Goal: Obtain resource: Download file/media

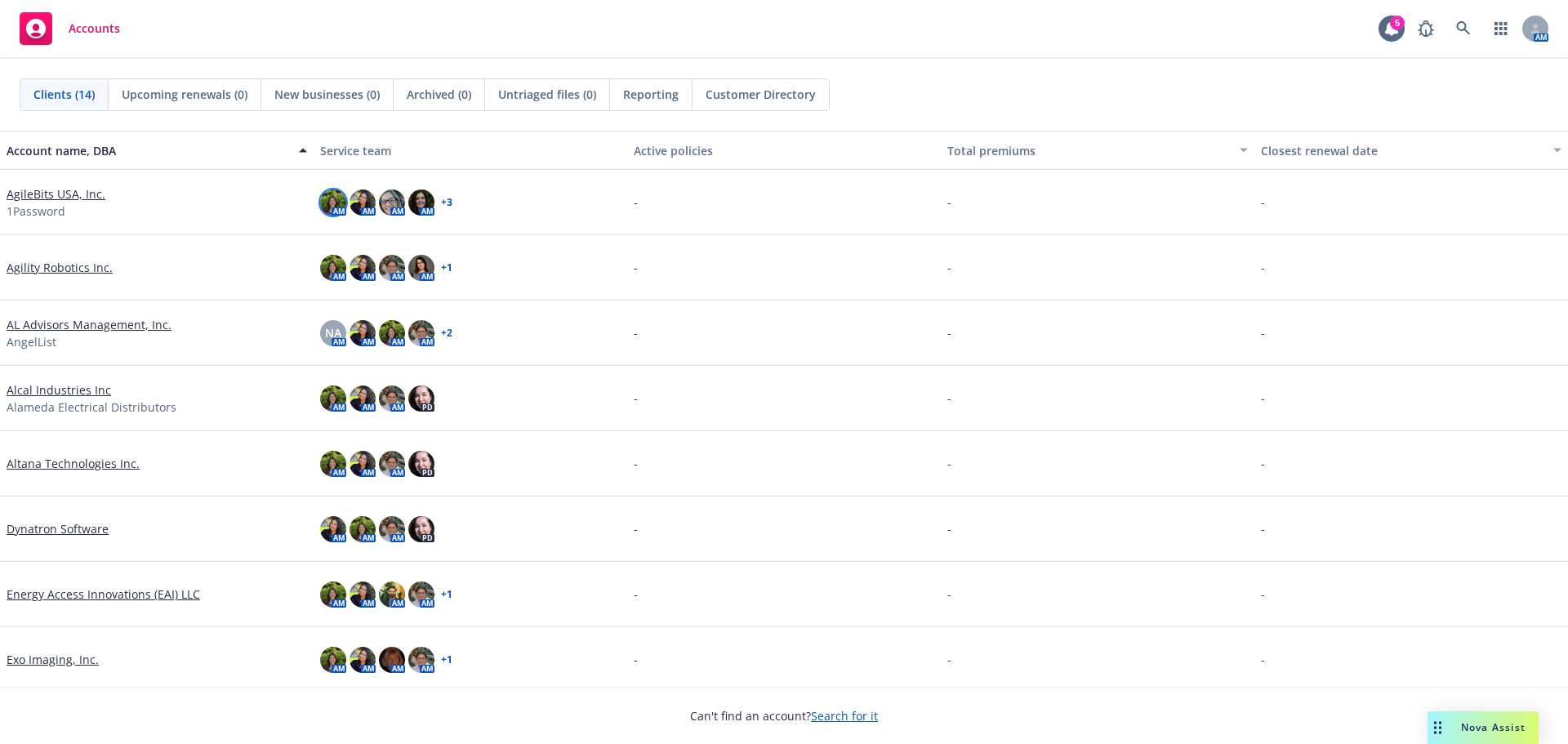
click at [330, 202] on img at bounding box center [334, 202] width 26 height 26
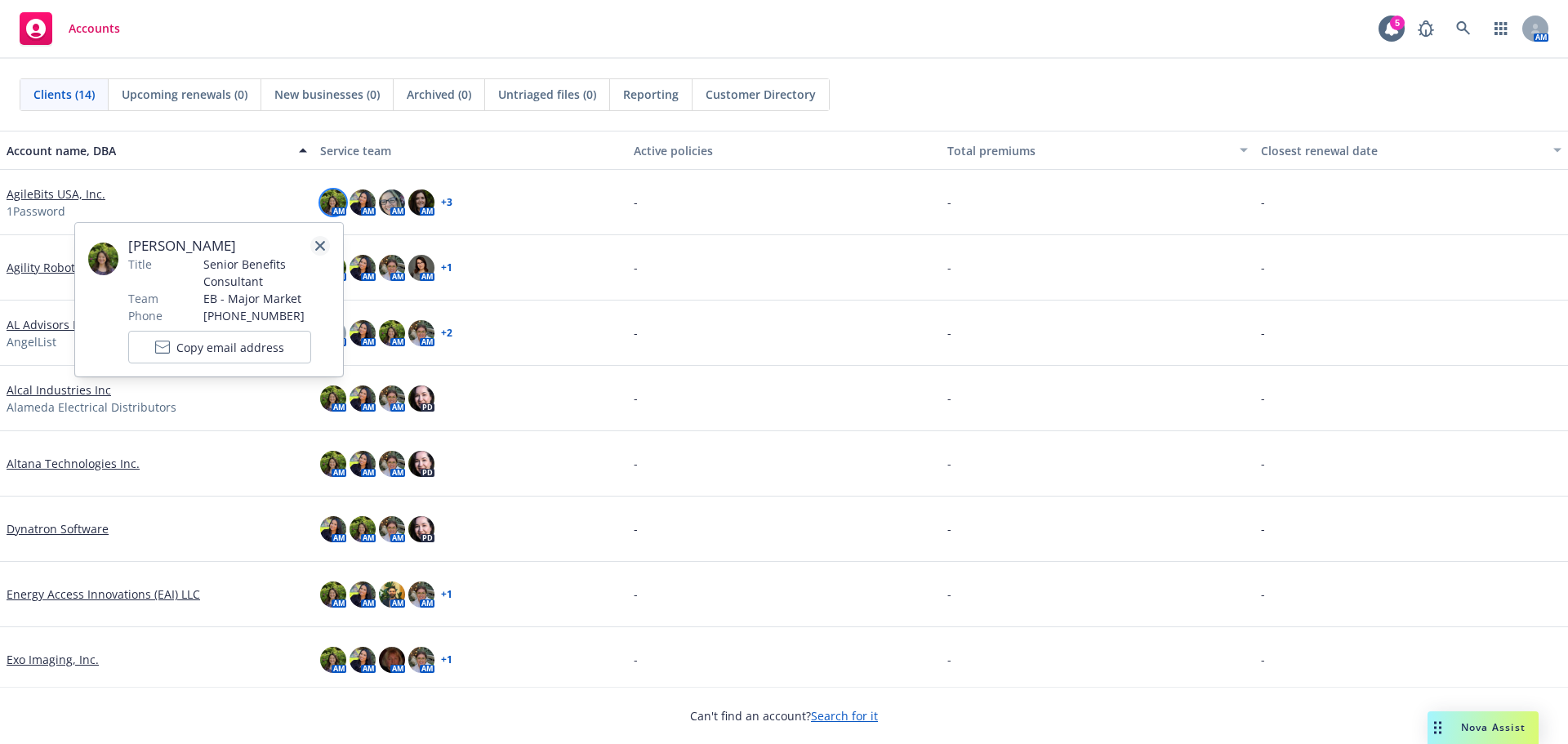
click at [320, 244] on icon "close" at bounding box center [320, 246] width 10 height 10
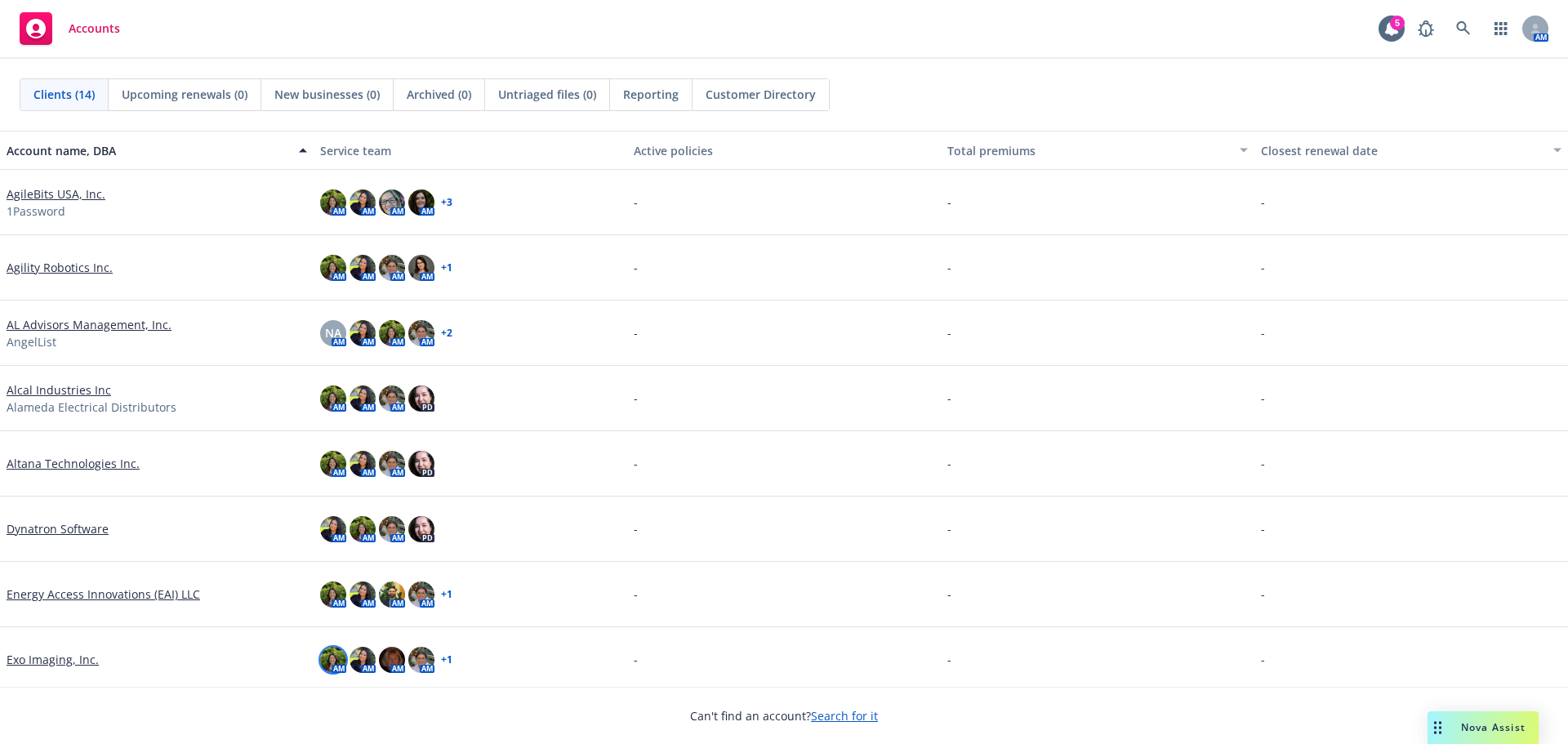
click at [328, 661] on img at bounding box center [334, 660] width 26 height 26
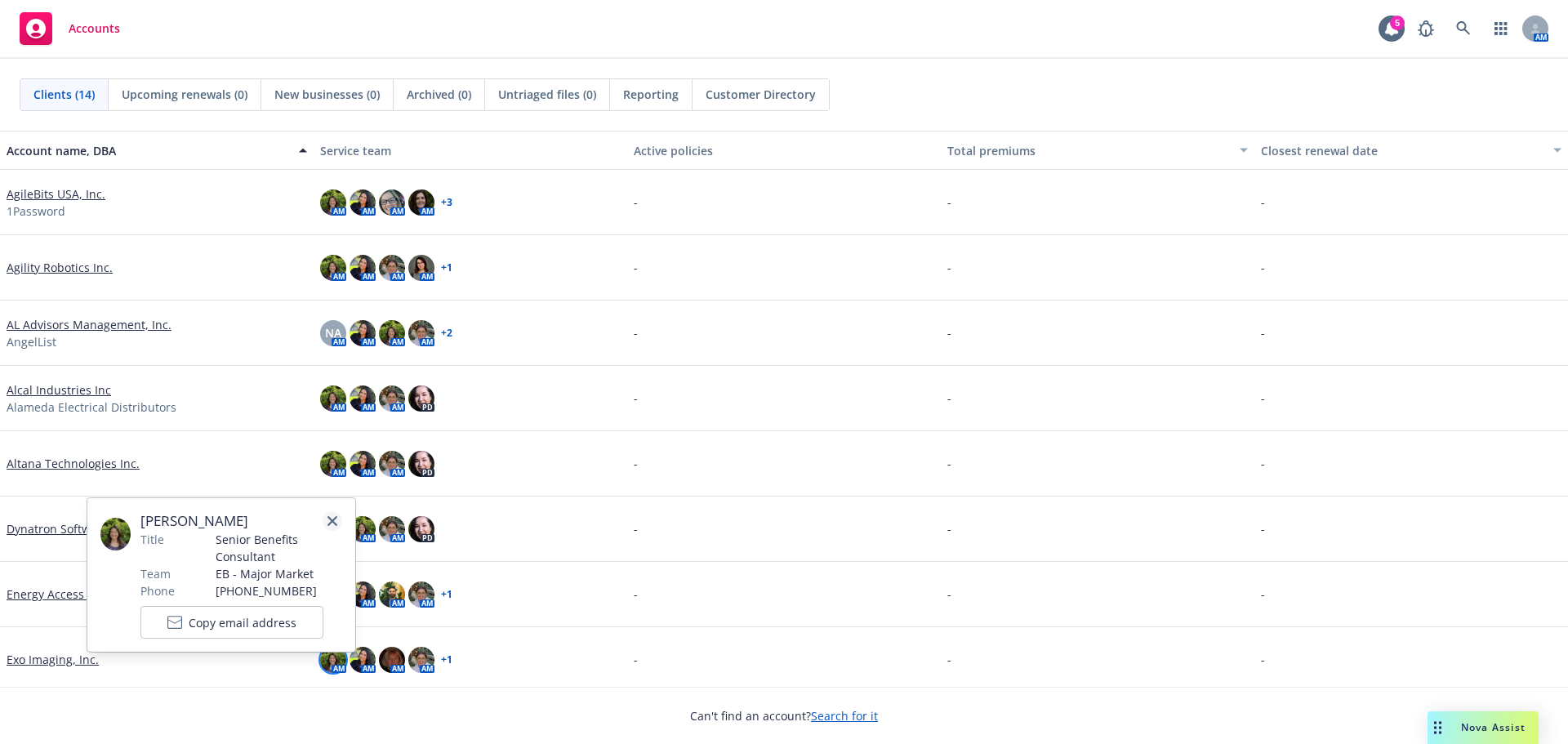
click at [336, 520] on icon "close" at bounding box center [333, 521] width 10 height 10
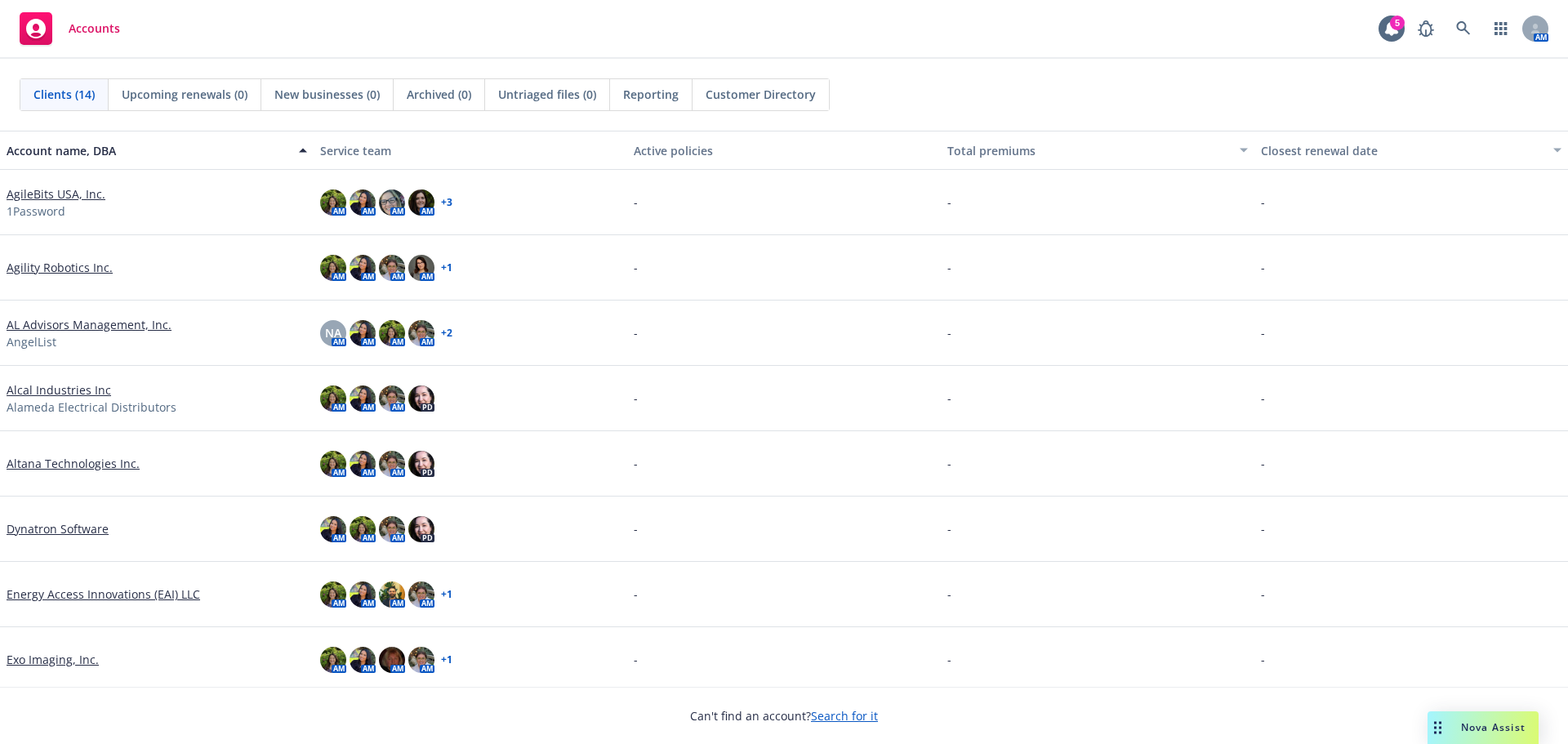
click at [54, 193] on link "AgileBits USA, Inc." at bounding box center [56, 194] width 99 height 17
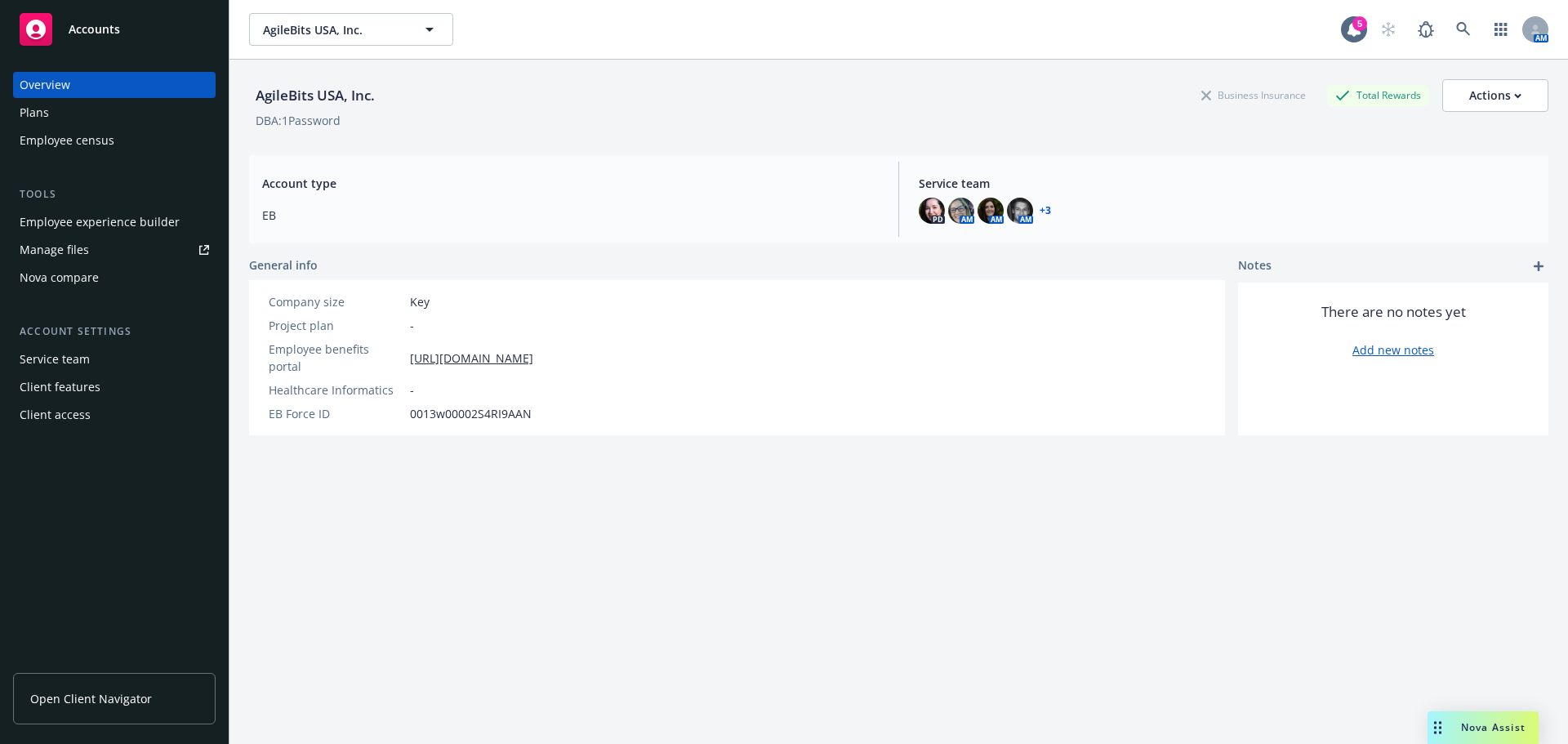
click at [63, 696] on span "Open Client Navigator" at bounding box center [91, 699] width 121 height 17
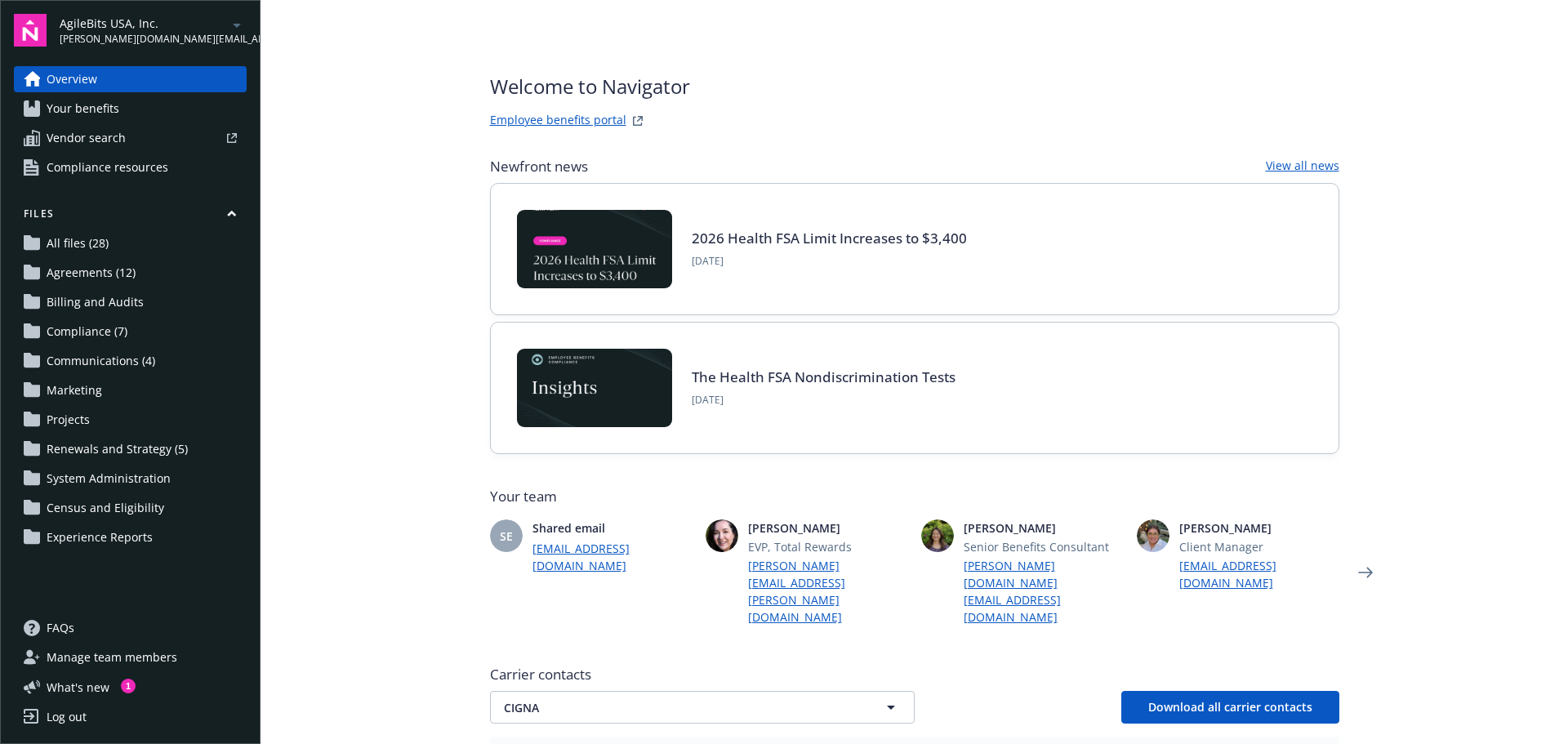
click at [62, 272] on span "Agreements (12)" at bounding box center [91, 273] width 89 height 26
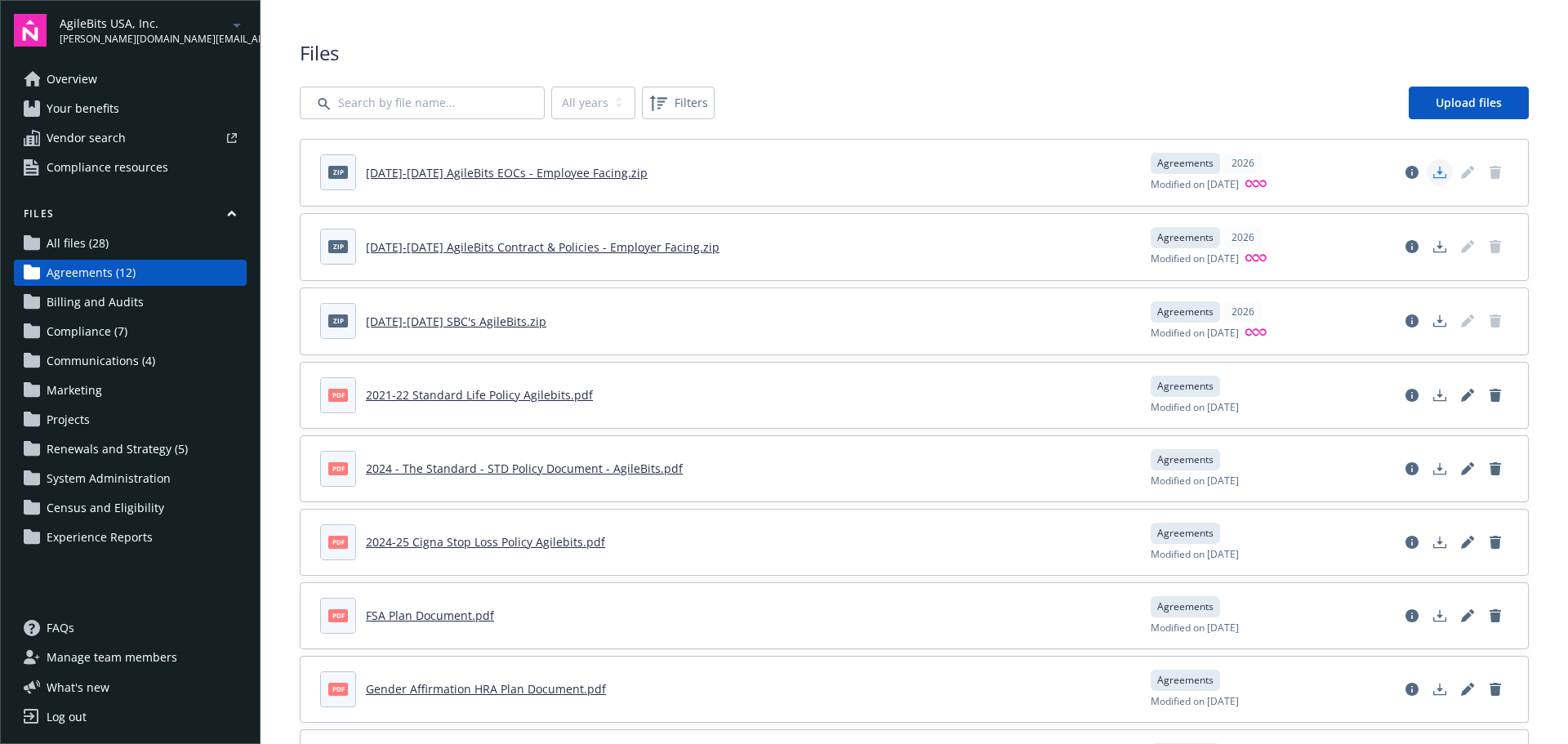
click at [1433, 172] on icon "Download document" at bounding box center [1440, 173] width 13 height 13
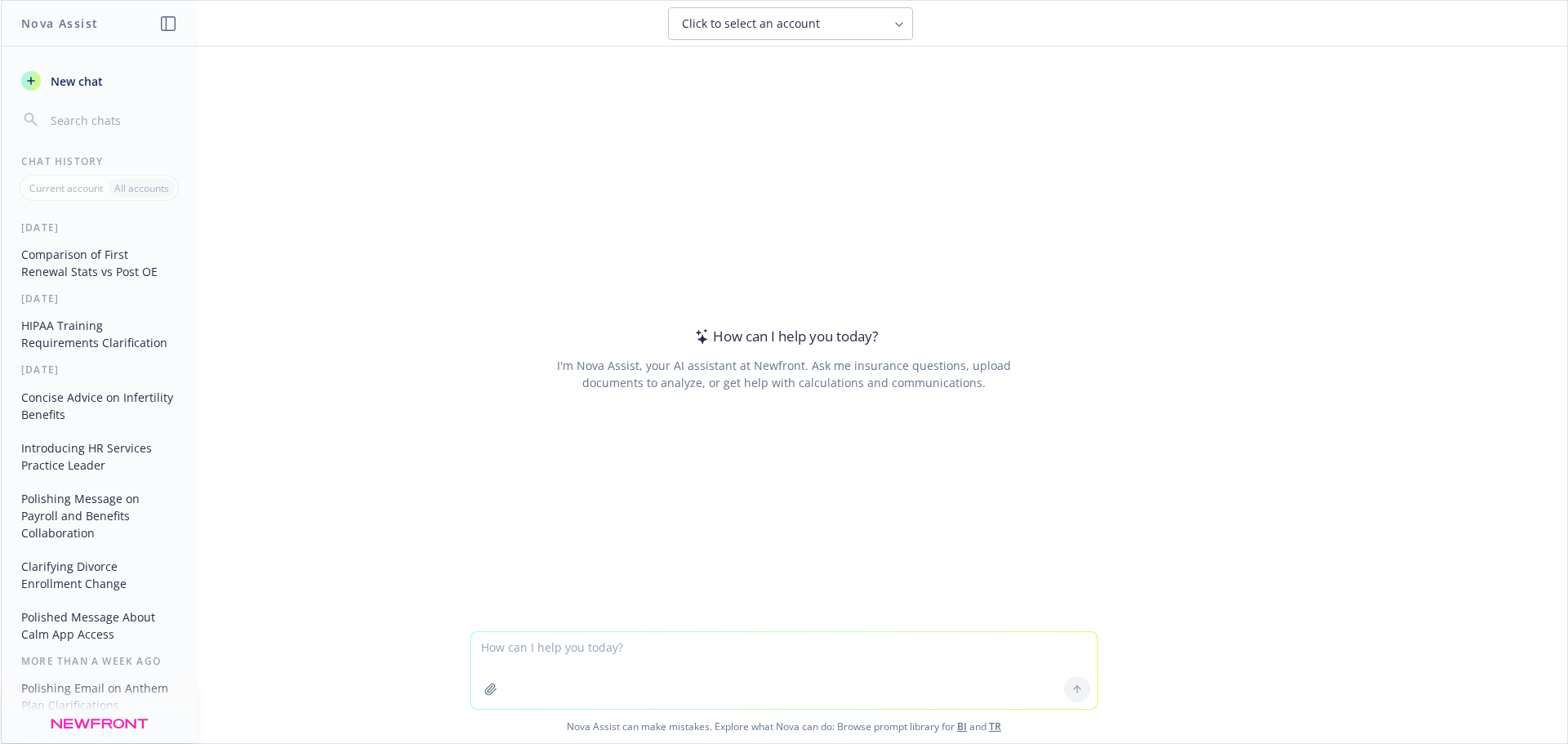
click at [569, 652] on textarea at bounding box center [784, 671] width 626 height 77
type textarea "Is it common for an HDHP plan to have aggregate deductible and aggregate out of…"
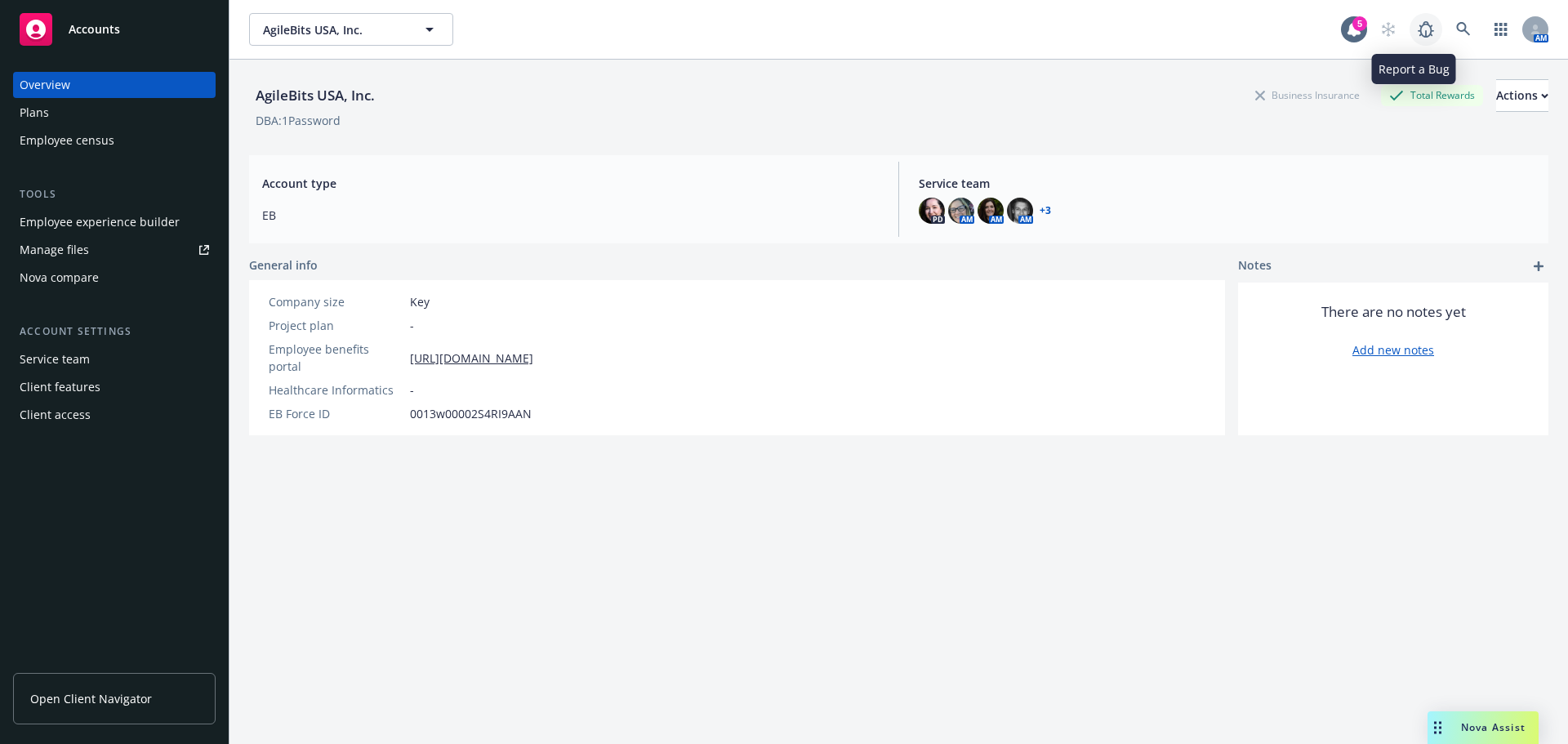
click at [1416, 33] on icon at bounding box center [1426, 30] width 20 height 20
click at [107, 703] on span "Open Client Navigator" at bounding box center [91, 699] width 121 height 17
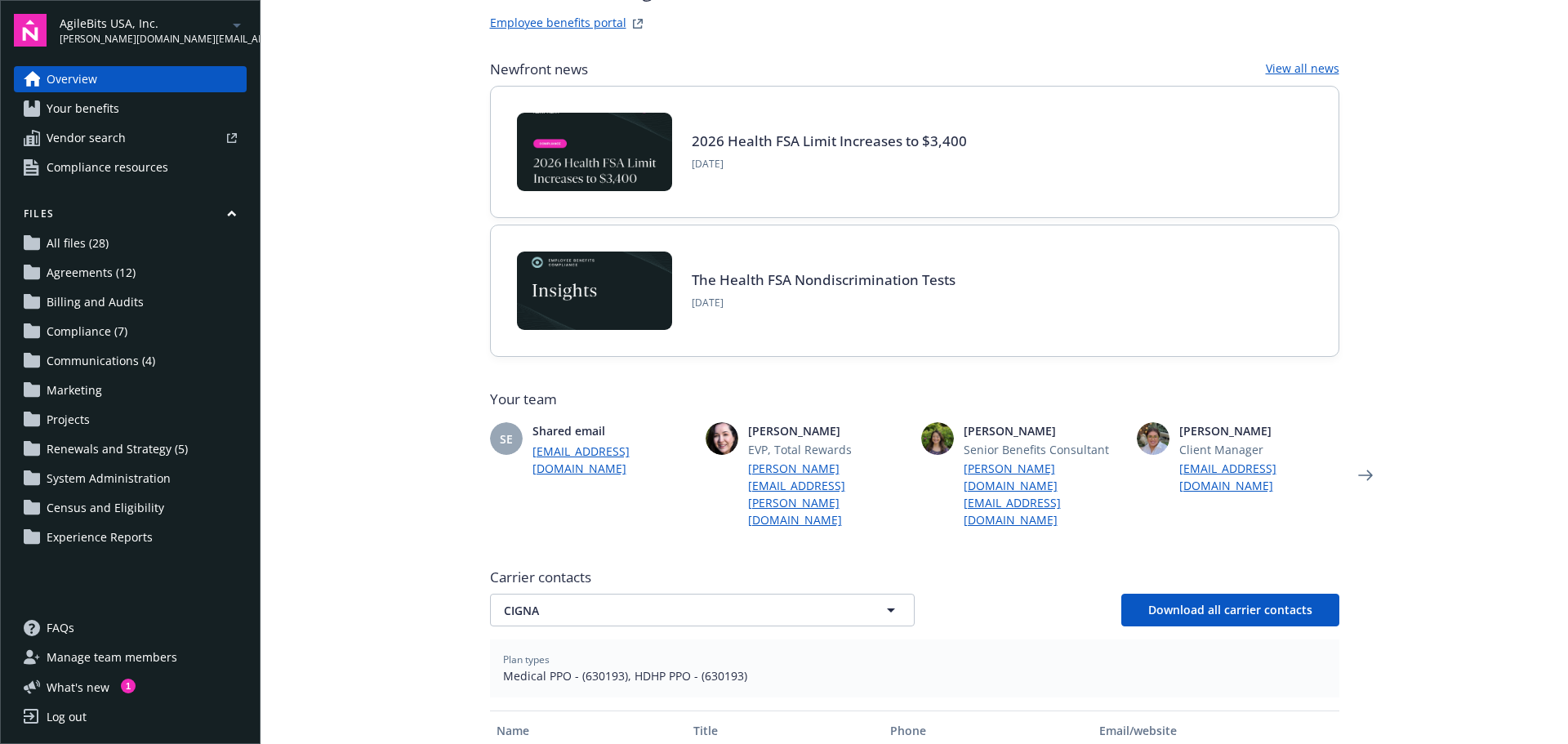
scroll to position [82, 0]
